Goal: Transaction & Acquisition: Purchase product/service

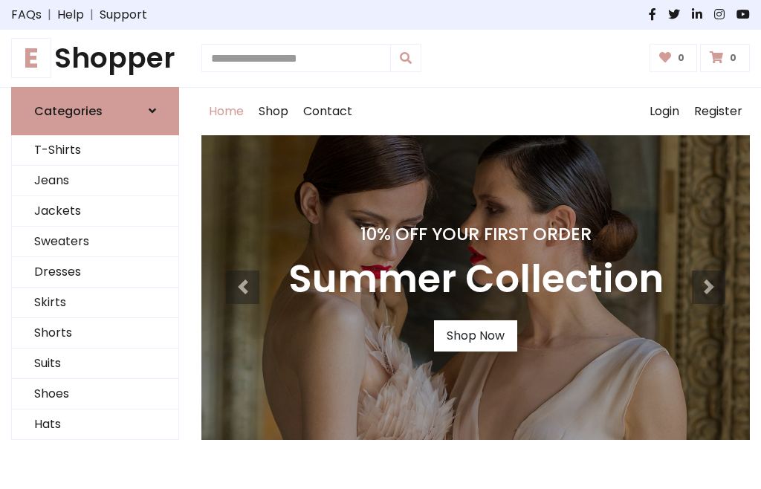
click at [381, 245] on h4 "10% Off Your First Order" at bounding box center [475, 234] width 375 height 21
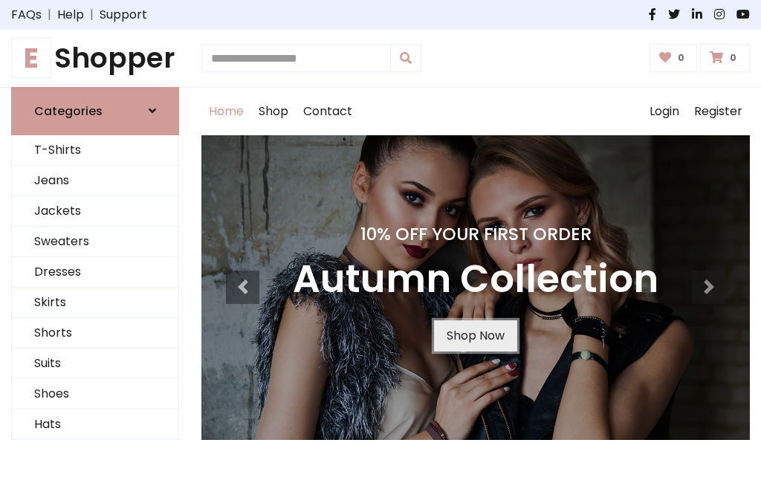
click at [475, 335] on link "Shop Now" at bounding box center [475, 335] width 83 height 31
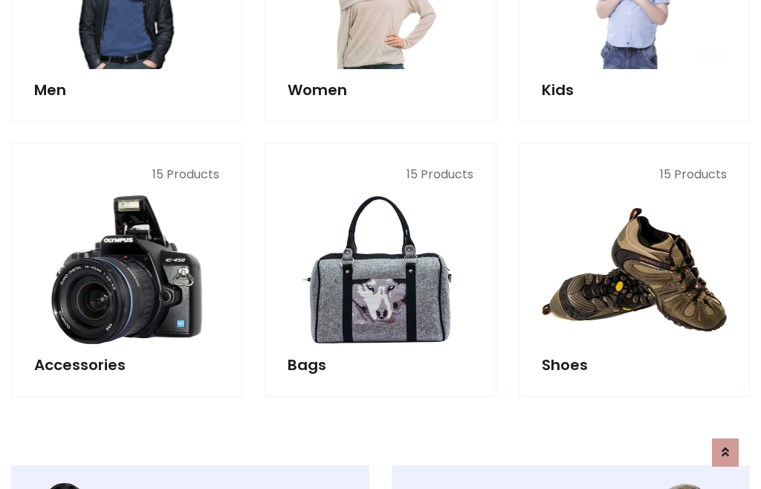
scroll to position [1482, 0]
